Goal: Task Accomplishment & Management: Use online tool/utility

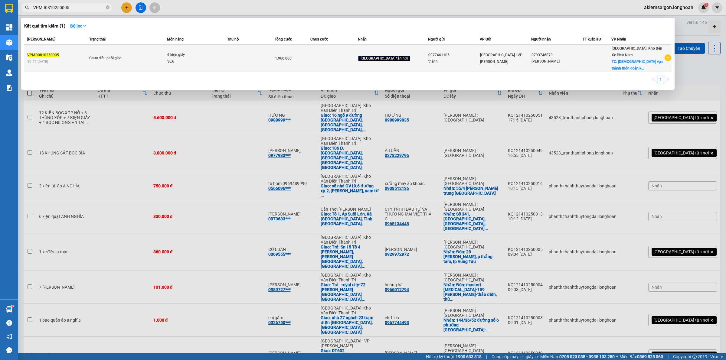
type input "VPMD0810250005"
click at [275, 67] on td at bounding box center [251, 59] width 48 height 28
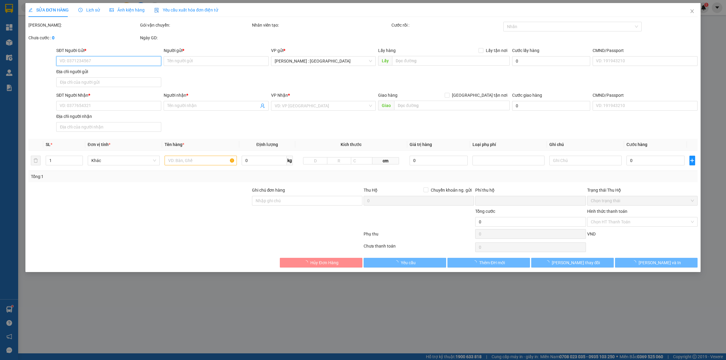
type input "0977461105"
type input "thành"
type input "0793746879"
type input "thích nguyên quảng"
checkbox input "true"
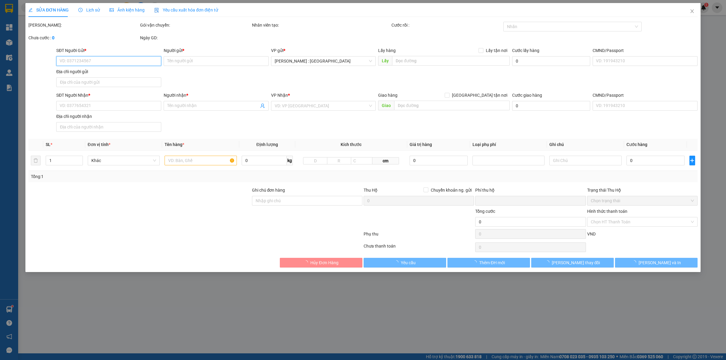
type input "chùa vạn thành thôn đoàn kết xã phúc thọ lâm hà lâm đồng"
type input "đóng hàng ko đảm bảo, hàng mang ra gửi ọp ẹp ko chắc chắn, trong quá trình vận …"
type input "0"
type input "1.960.000"
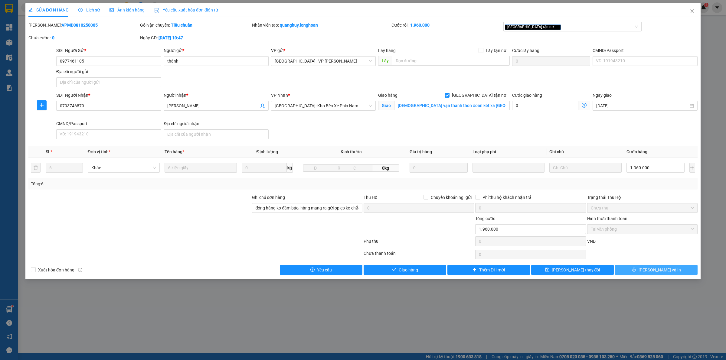
click at [664, 268] on span "Lưu và In" at bounding box center [660, 270] width 42 height 7
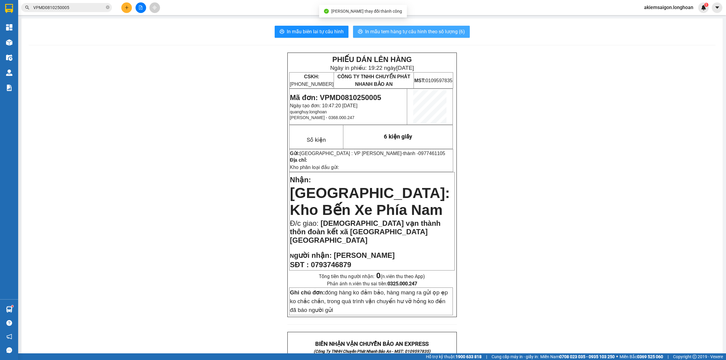
click at [432, 35] on span "In mẫu tem hàng tự cấu hình theo số lượng (6)" at bounding box center [415, 32] width 100 height 8
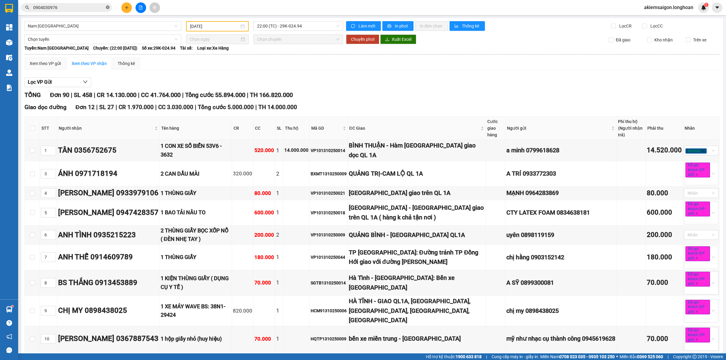
click at [106, 8] on icon "close-circle" at bounding box center [108, 7] width 4 height 4
click at [207, 26] on input "[DATE]" at bounding box center [214, 26] width 49 height 7
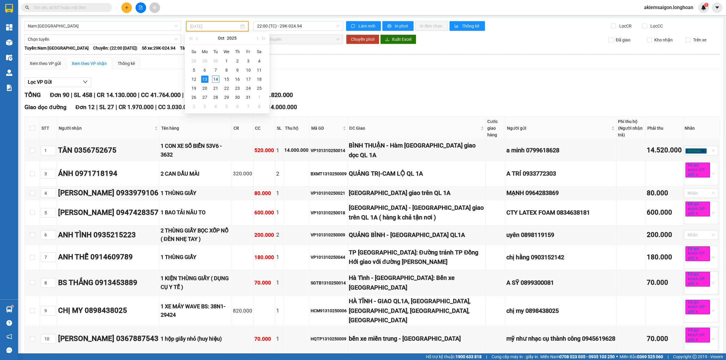
type input "[DATE]"
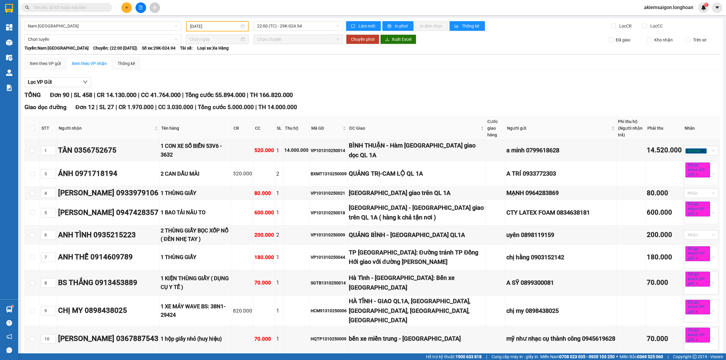
drag, startPoint x: 374, startPoint y: 67, endPoint x: 372, endPoint y: 80, distance: 12.6
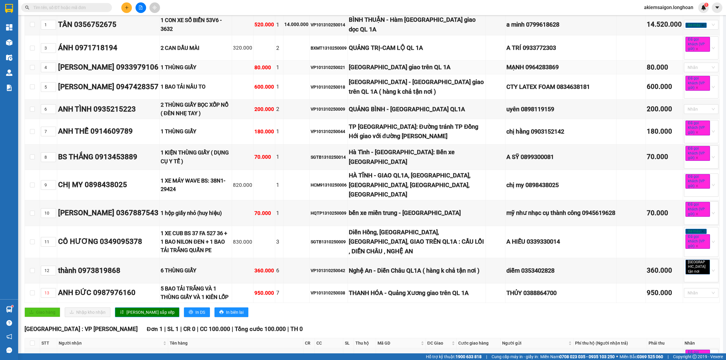
click at [333, 67] on div "VP101310250021" at bounding box center [329, 67] width 36 height 7
click at [332, 68] on div "VP101310250021" at bounding box center [329, 67] width 36 height 7
